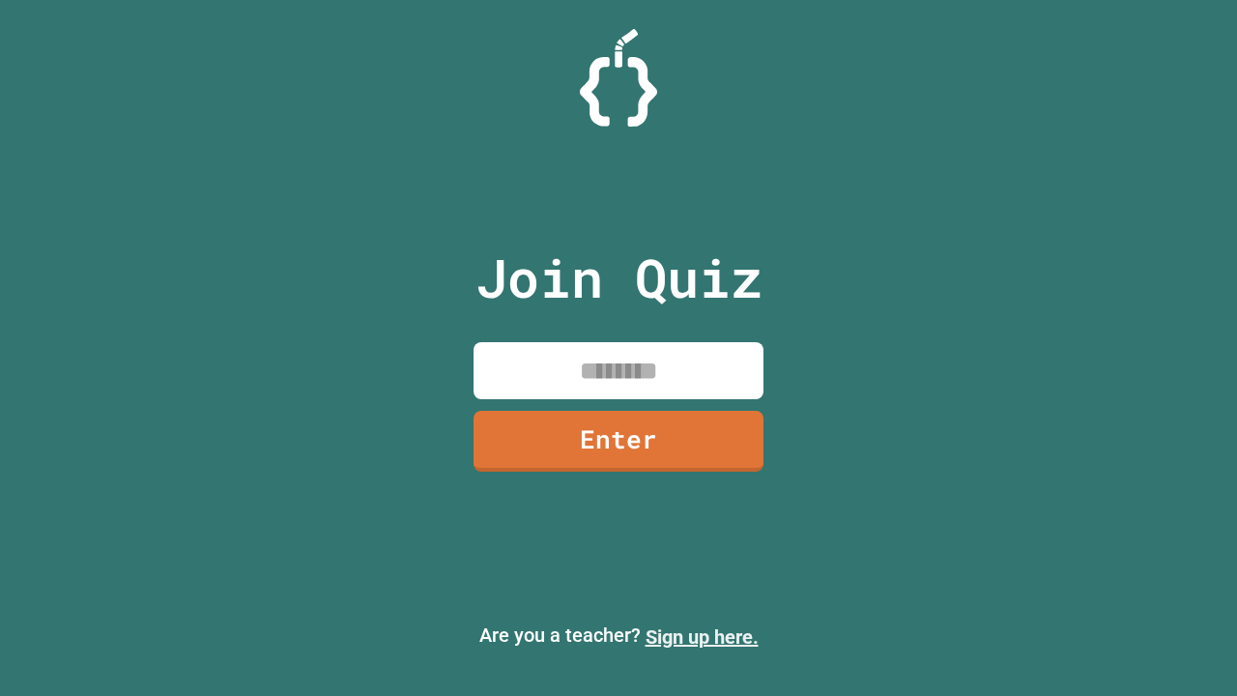
click at [702, 637] on link "Sign up here." at bounding box center [702, 636] width 113 height 23
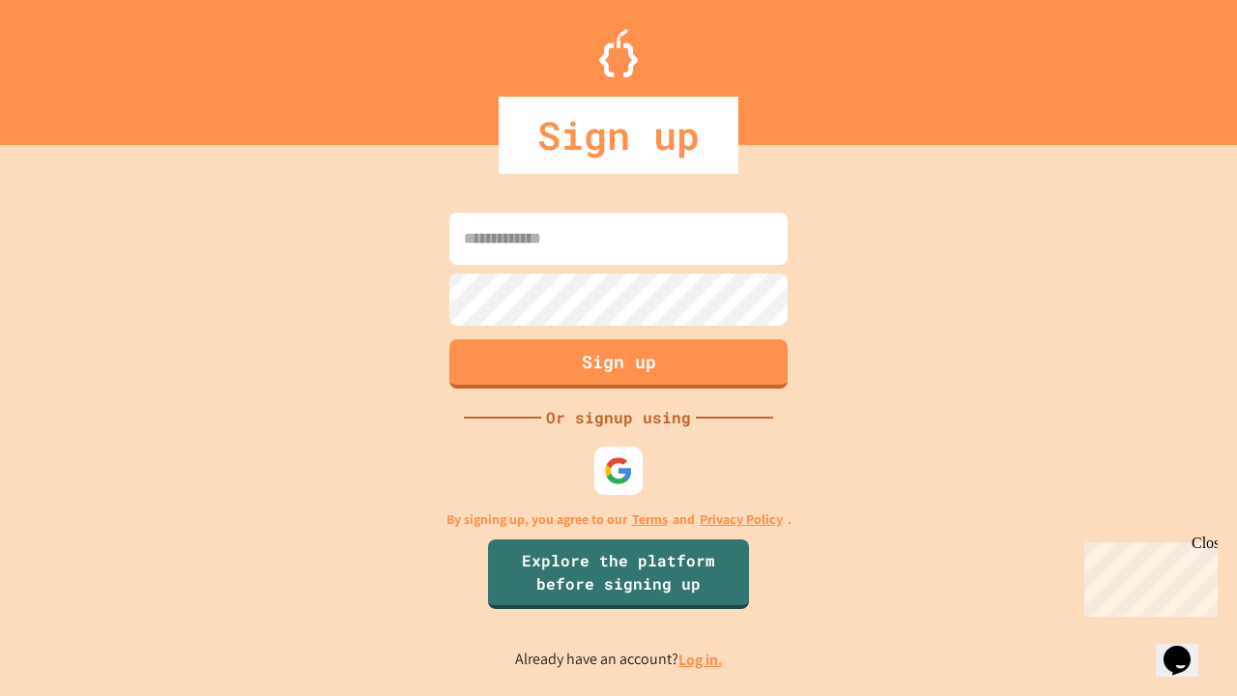
click at [702, 659] on link "Log in." at bounding box center [701, 660] width 44 height 20
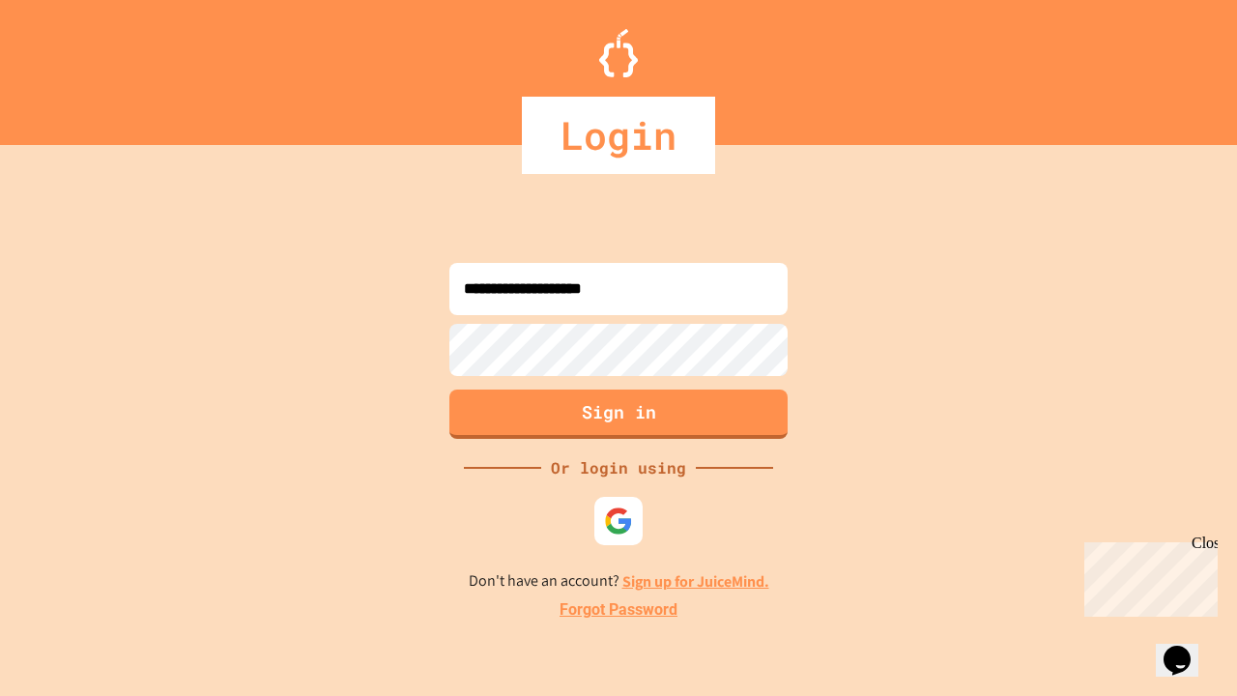
type input "**********"
